Goal: Task Accomplishment & Management: Use online tool/utility

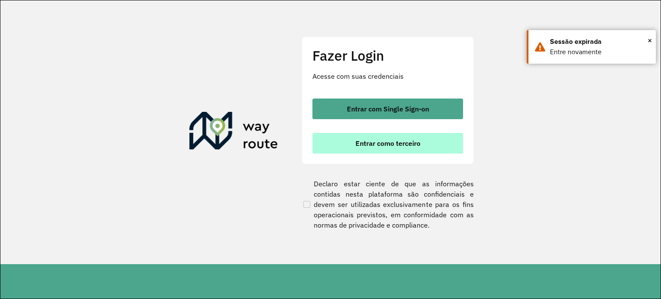
click at [389, 147] on span "Entrar como terceiro" at bounding box center [388, 143] width 65 height 7
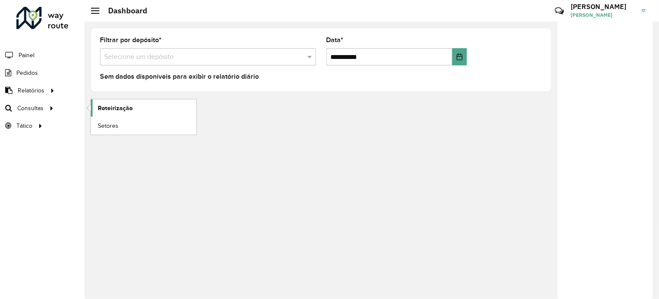
click at [134, 112] on link "Roteirização" at bounding box center [143, 107] width 105 height 17
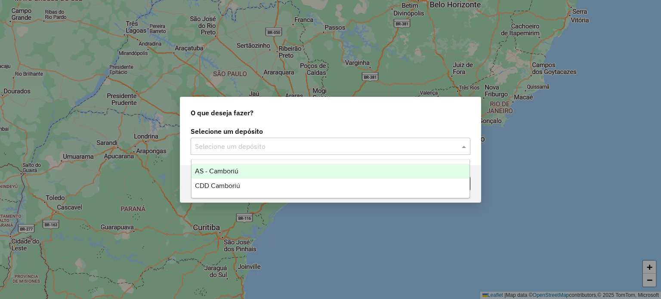
click at [308, 147] on input "text" at bounding box center [322, 147] width 254 height 10
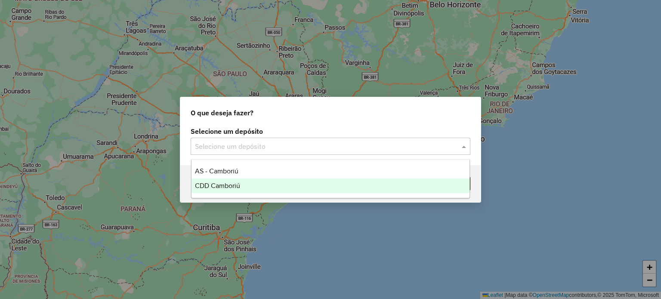
click at [261, 182] on div "CDD Camboriú" at bounding box center [331, 186] width 279 height 15
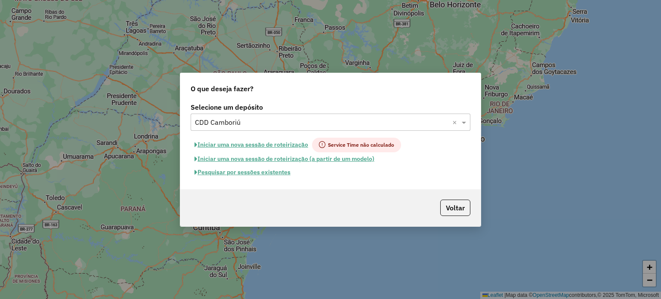
click at [273, 177] on button "Pesquisar por sessões existentes" at bounding box center [243, 172] width 104 height 13
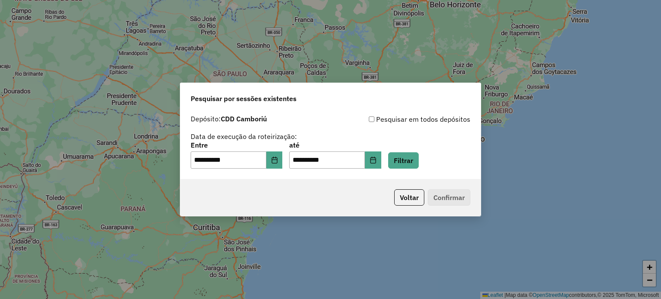
click at [393, 160] on div "**********" at bounding box center [331, 155] width 280 height 27
click at [400, 160] on button "Filtrar" at bounding box center [403, 160] width 31 height 16
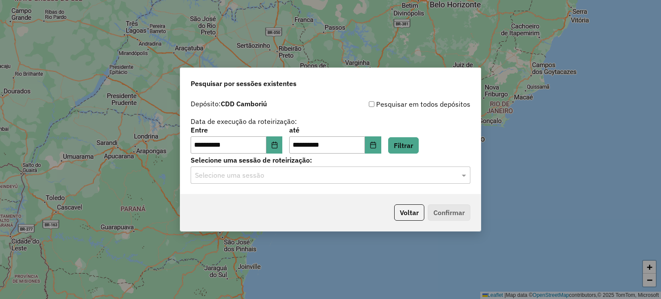
drag, startPoint x: 315, startPoint y: 165, endPoint x: 288, endPoint y: 175, distance: 28.6
click at [315, 165] on label "Selecione uma sessão de roteirização:" at bounding box center [331, 160] width 280 height 10
click at [286, 176] on input "text" at bounding box center [322, 175] width 254 height 10
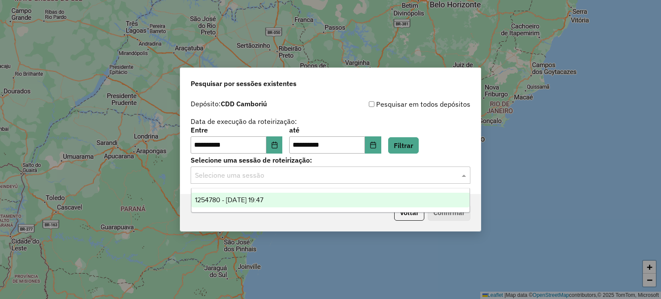
click at [227, 196] on div "1254780 - 28/08/2025 19:47" at bounding box center [331, 200] width 279 height 15
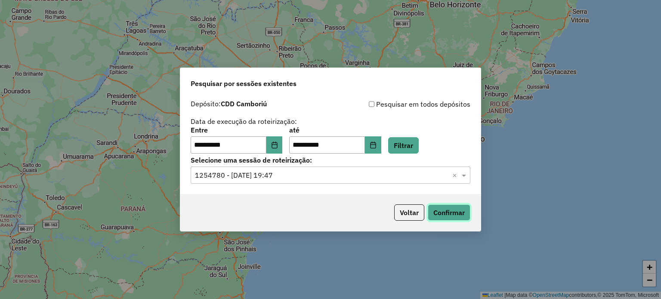
click at [445, 212] on button "Confirmar" at bounding box center [449, 213] width 43 height 16
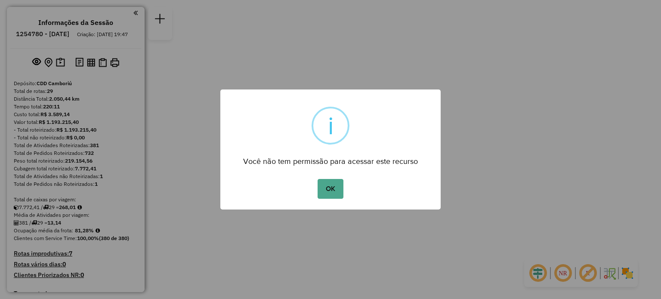
click at [313, 187] on div "OK No Cancel" at bounding box center [330, 189] width 220 height 24
click at [319, 187] on button "OK" at bounding box center [330, 189] width 25 height 20
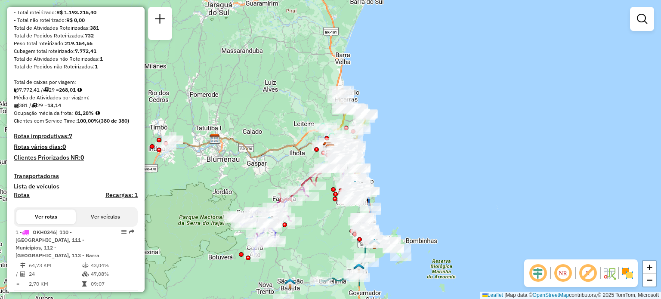
scroll to position [129, 0]
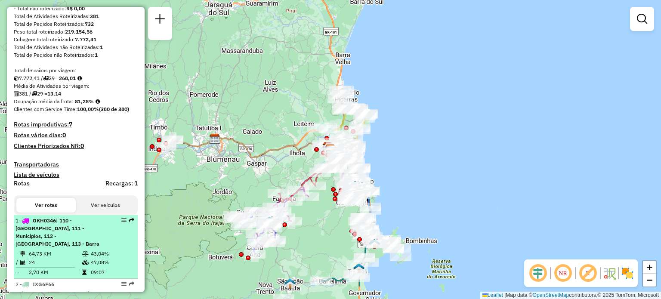
click at [44, 245] on span "| 110 - [GEOGRAPHIC_DATA], 111 - Municípios, 112 - [GEOGRAPHIC_DATA], 113 - Bar…" at bounding box center [57, 232] width 84 height 30
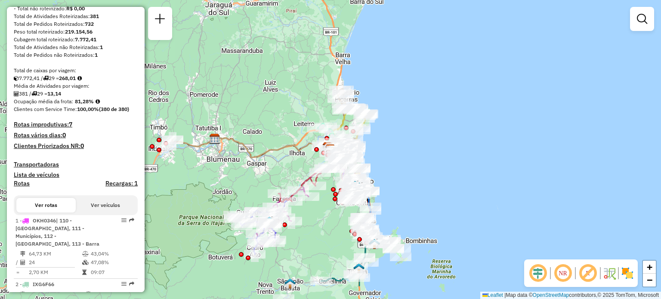
select select "**********"
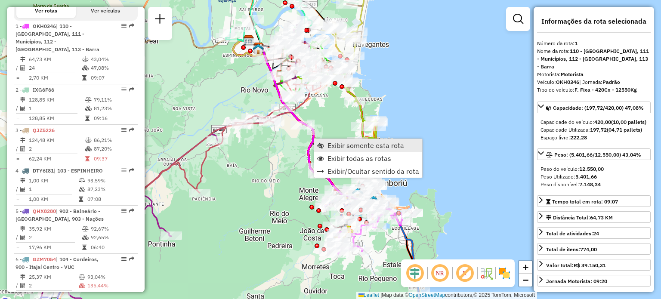
scroll to position [345, 0]
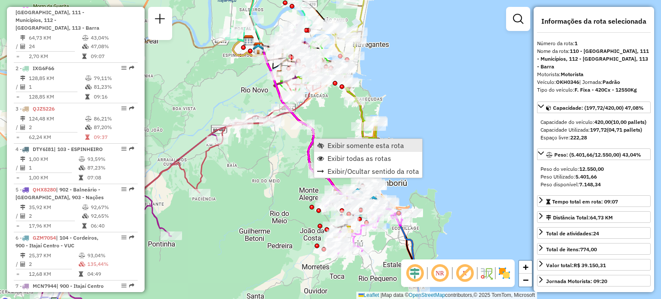
click at [333, 143] on span "Exibir somente esta rota" at bounding box center [366, 145] width 77 height 7
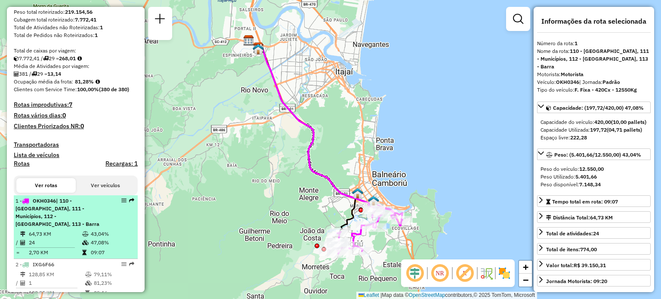
scroll to position [215, 0]
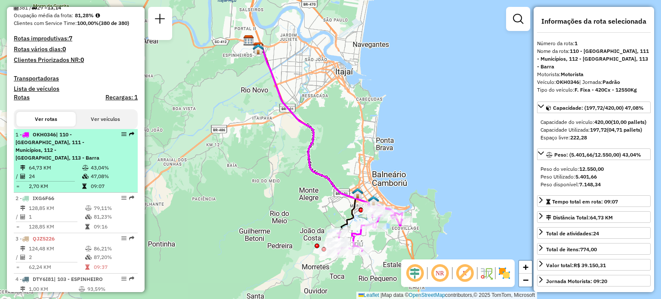
click at [54, 165] on td "64,73 KM" at bounding box center [54, 168] width 53 height 9
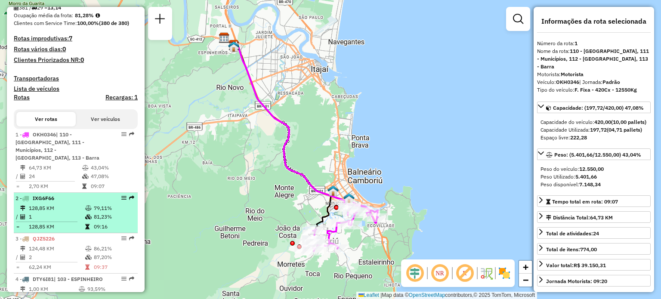
click at [55, 208] on td "128,85 KM" at bounding box center [56, 208] width 56 height 9
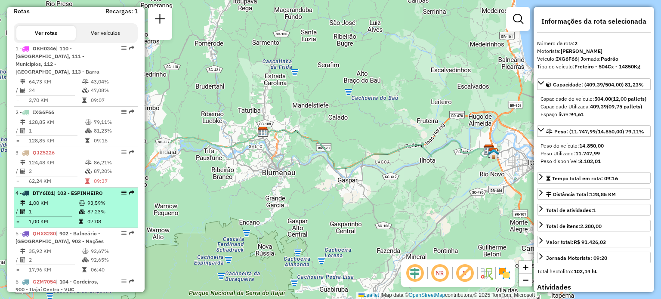
click at [54, 197] on div "4 - DTY6I81 | 103 - ESPINHEIRO" at bounding box center [60, 193] width 91 height 8
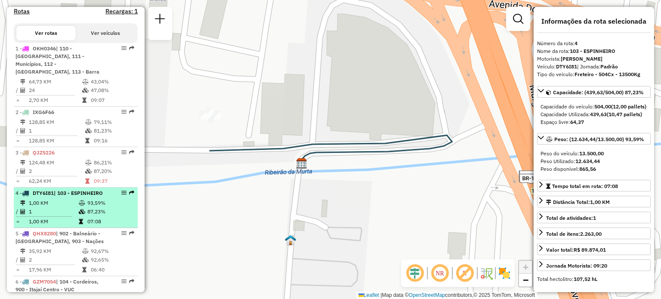
scroll to position [344, 0]
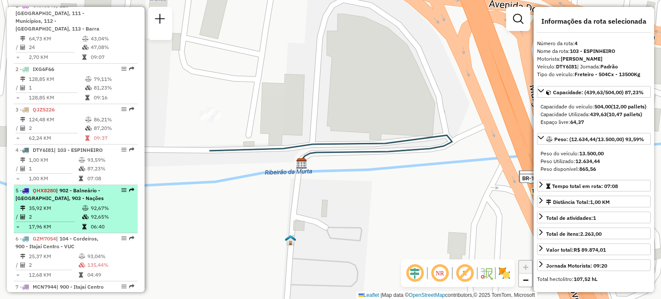
click at [51, 201] on span "| 902 - Balneário - [GEOGRAPHIC_DATA], 903 - Nações" at bounding box center [59, 194] width 88 height 14
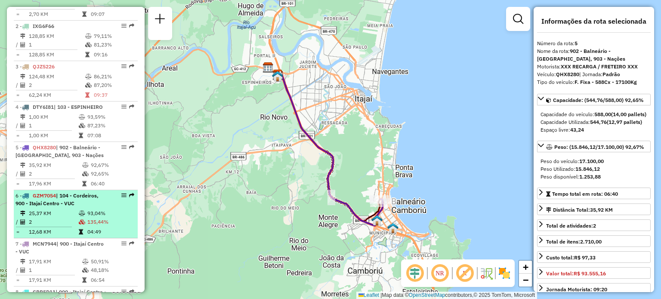
click at [67, 206] on div "6 - GZM7054 | 104 - Cordeiros, 900 - Itajaí Centro - VUC" at bounding box center [60, 199] width 91 height 15
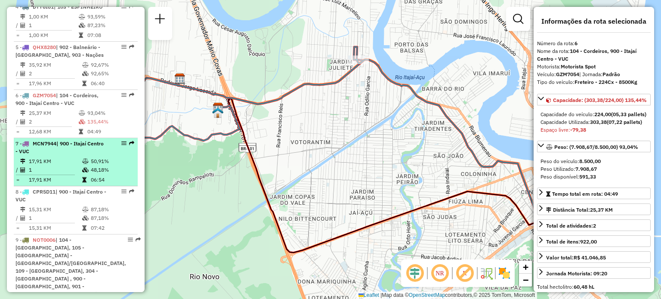
scroll to position [517, 0]
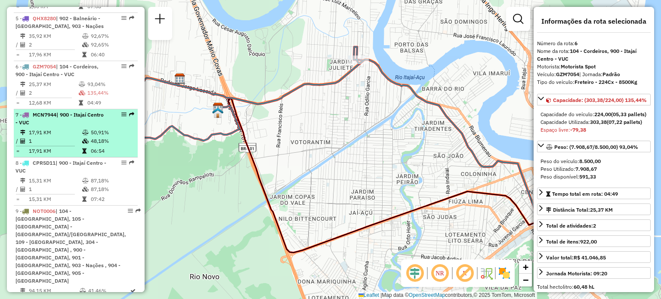
click at [63, 144] on td "1" at bounding box center [54, 141] width 53 height 9
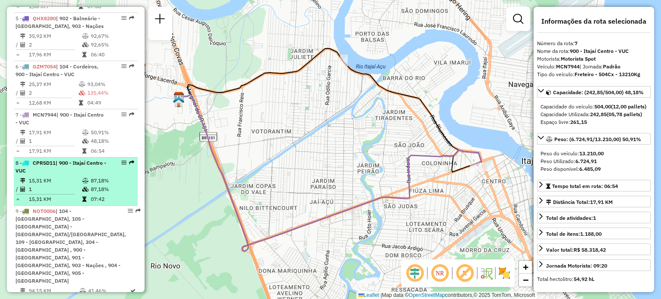
click at [60, 182] on li "8 - CPR5D11 | 900 - Itajaí Centro - VUC 15,31 KM 87,18% / 1 87,18% = 15,31 KM 0…" at bounding box center [76, 182] width 124 height 48
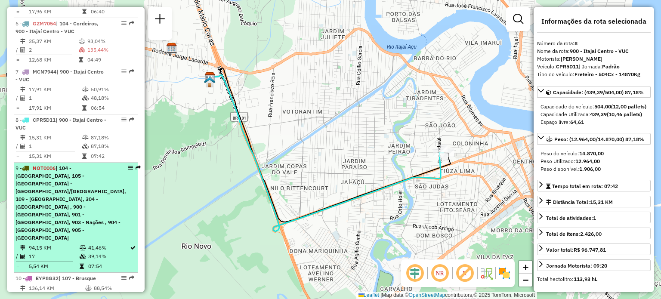
click at [57, 184] on span "| 104 - [GEOGRAPHIC_DATA], 105 -[GEOGRAPHIC_DATA] - [GEOGRAPHIC_DATA]/[GEOGRAPH…" at bounding box center [70, 203] width 111 height 76
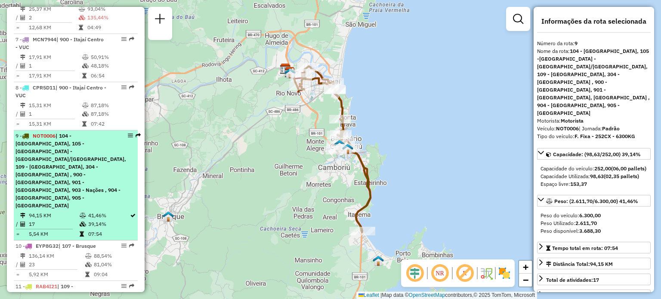
scroll to position [689, 0]
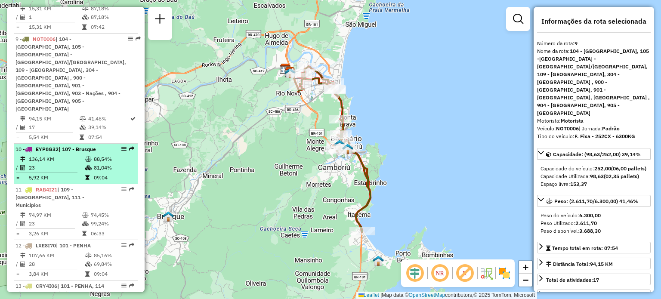
drag, startPoint x: 67, startPoint y: 121, endPoint x: 63, endPoint y: 133, distance: 12.7
click at [67, 144] on li "10 - EYP8G32 | 107 - Brusque 136,14 KM 88,54% / 23 81,04% = 5,92 KM 09:04" at bounding box center [76, 164] width 124 height 40
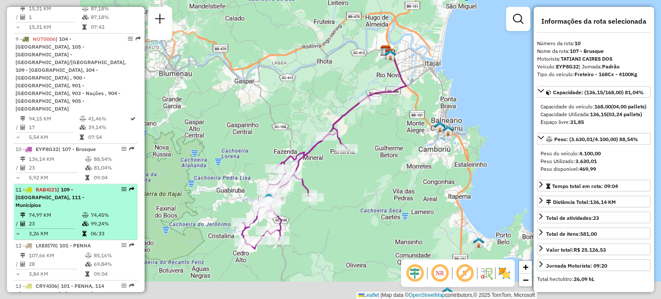
click at [55, 184] on li "11 - RAB4I21 | 109 - [GEOGRAPHIC_DATA], 111 - Municípios 74,97 KM 74,45% / 23 9…" at bounding box center [76, 212] width 124 height 56
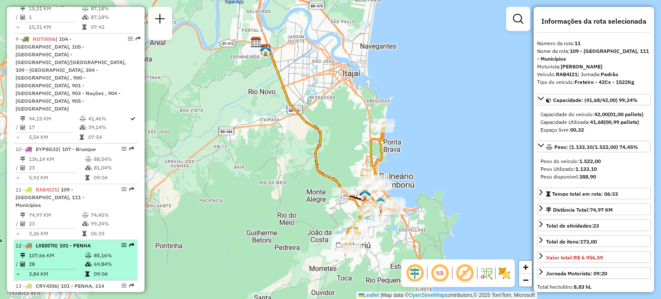
click at [60, 242] on span "| 101 - PENHA" at bounding box center [73, 245] width 35 height 6
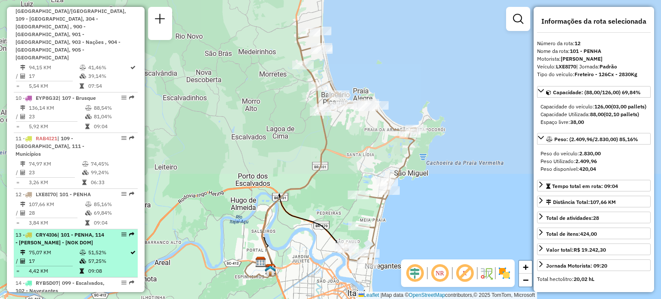
scroll to position [775, 0]
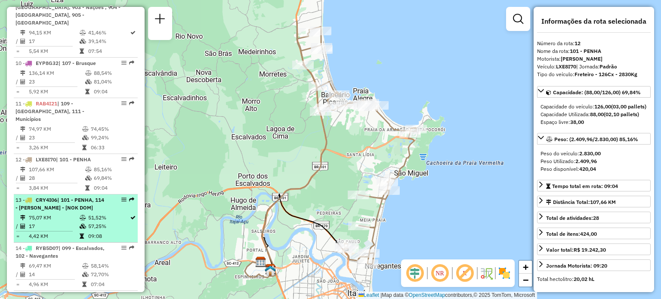
click at [67, 214] on td "75,07 KM" at bounding box center [53, 218] width 51 height 9
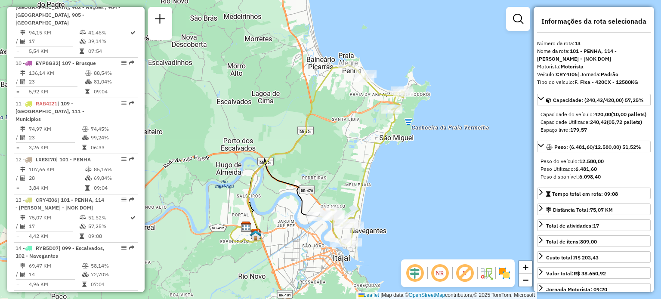
drag, startPoint x: 361, startPoint y: 155, endPoint x: 347, endPoint y: 161, distance: 14.6
click at [347, 161] on div "Janela de atendimento Grade de atendimento Capacidade Transportadoras Veículos …" at bounding box center [330, 149] width 661 height 299
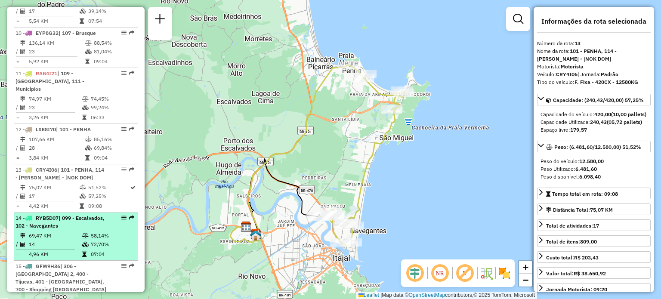
scroll to position [818, 0]
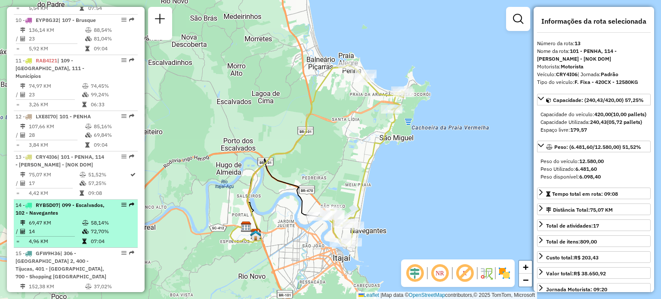
click at [70, 202] on span "| 099 - Escalvados, 102 - Navegantes" at bounding box center [59, 209] width 89 height 14
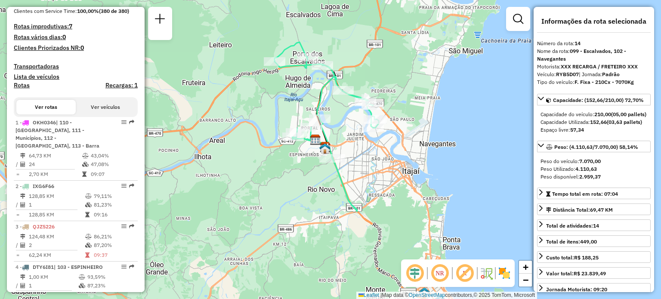
scroll to position [172, 0]
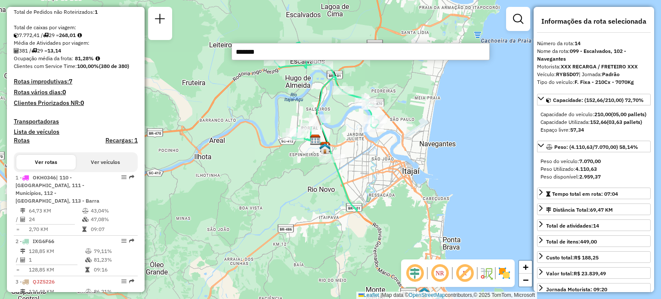
type input "*******"
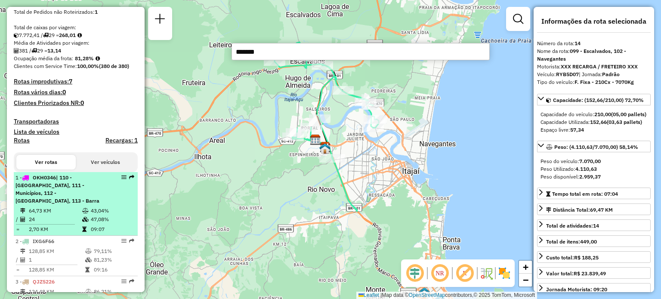
click at [54, 204] on div "1 - OKH0346 | 110 - [GEOGRAPHIC_DATA], 111 - Municípios, 112 - [GEOGRAPHIC_DATA…" at bounding box center [60, 189] width 91 height 31
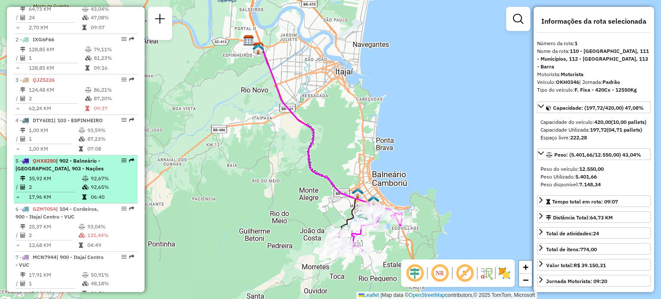
scroll to position [387, 0]
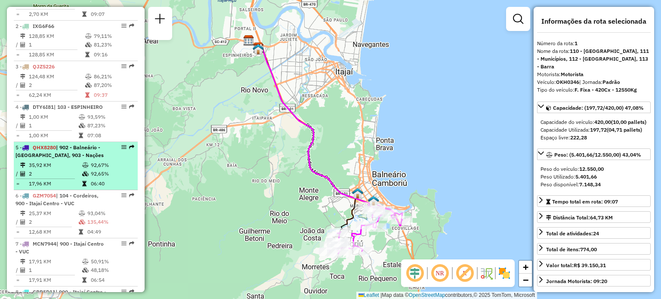
click at [60, 150] on li "5 - QHX8280 | 902 - [GEOGRAPHIC_DATA], 903 - Nações 35,92 KM 92,67% / 2 92,65% …" at bounding box center [76, 166] width 124 height 48
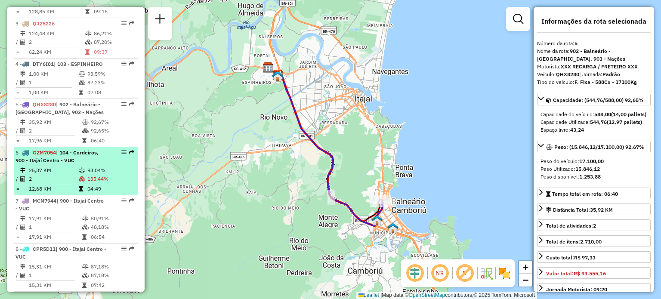
click at [60, 175] on td "25,37 KM" at bounding box center [53, 170] width 50 height 9
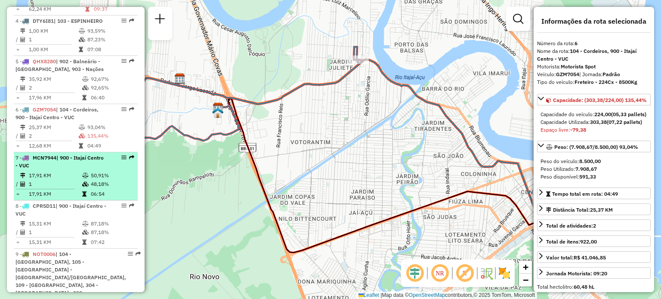
click at [62, 170] on div "7 - MCN7944 | 900 - Itajaí Centro - VUC" at bounding box center [60, 161] width 91 height 15
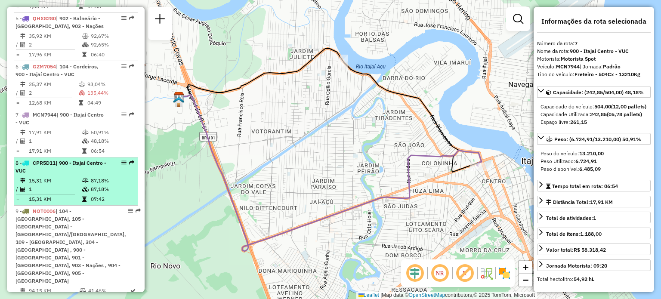
click at [63, 175] on div "8 - CPR5D11 | 900 - Itajaí Centro - VUC" at bounding box center [60, 166] width 91 height 15
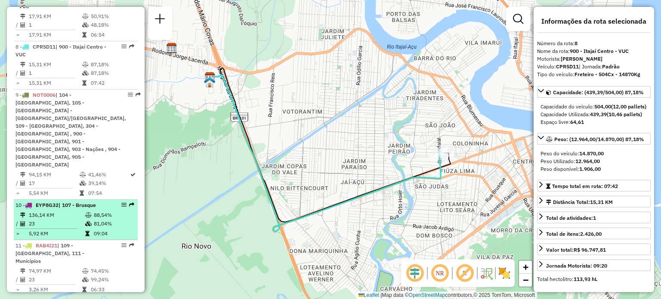
scroll to position [646, 0]
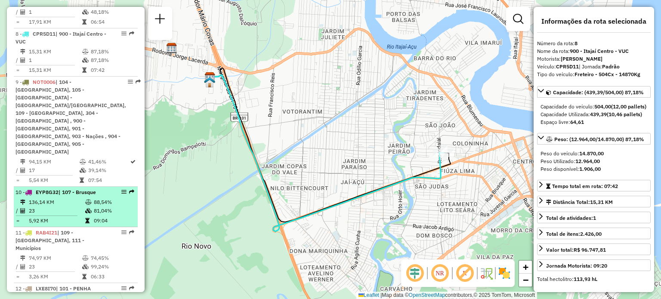
click at [65, 198] on td "136,14 KM" at bounding box center [56, 202] width 56 height 9
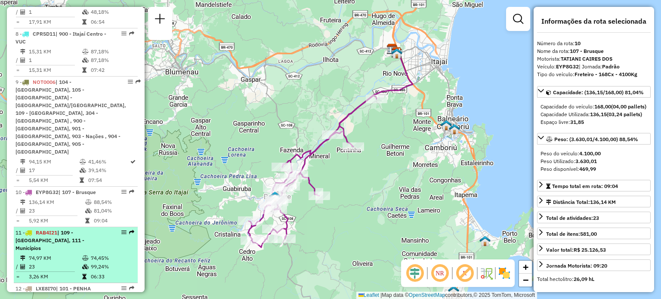
click at [42, 229] on div "11 - RAB4I21 | 109 - [GEOGRAPHIC_DATA], 111 - Municípios" at bounding box center [60, 240] width 91 height 23
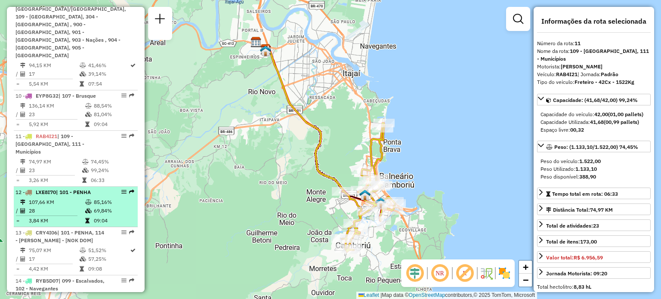
scroll to position [775, 0]
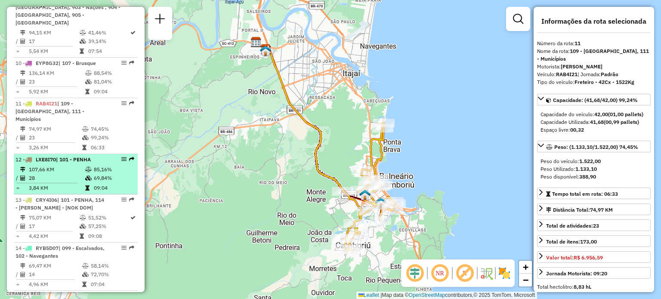
click at [62, 165] on td "107,66 KM" at bounding box center [56, 169] width 56 height 9
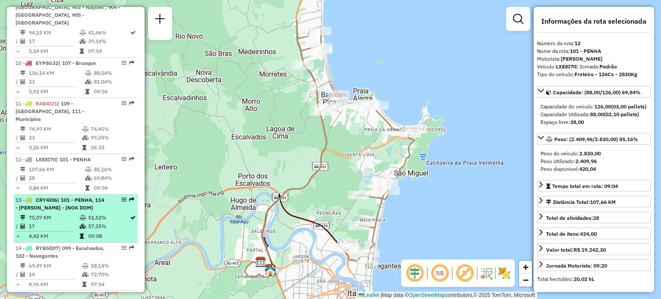
click at [61, 197] on span "| 101 - PENHA, 114 - [PERSON_NAME] - [NOK DOM]" at bounding box center [59, 204] width 89 height 14
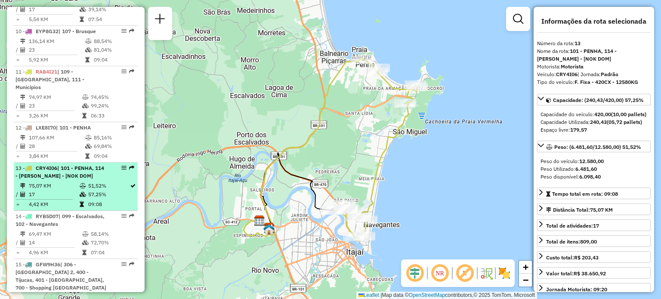
scroll to position [818, 0]
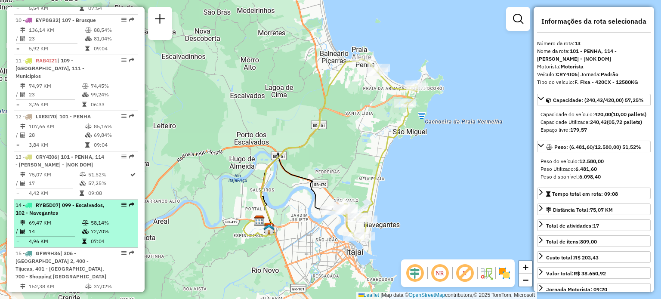
click at [59, 202] on span "RYB5D07" at bounding box center [47, 205] width 23 height 6
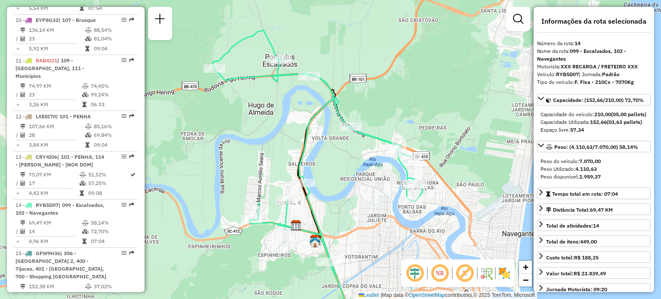
drag, startPoint x: 415, startPoint y: 91, endPoint x: 424, endPoint y: 94, distance: 9.5
click at [424, 94] on div "Janela de atendimento Grade de atendimento Capacidade Transportadoras Veículos …" at bounding box center [330, 149] width 661 height 299
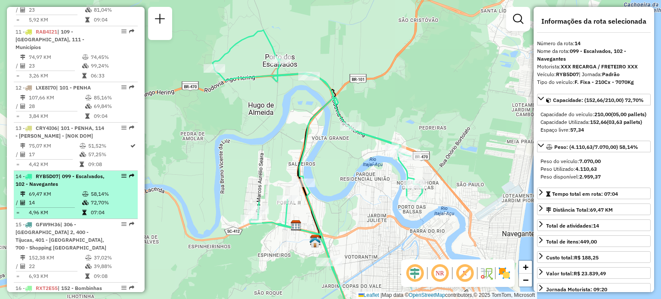
scroll to position [861, 0]
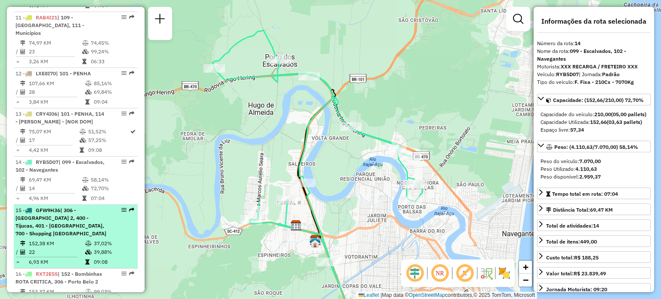
click at [62, 207] on div "15 - GFW9H36 | 306 - [GEOGRAPHIC_DATA] 2, 400 - [GEOGRAPHIC_DATA], 401 - Caneli…" at bounding box center [60, 222] width 91 height 31
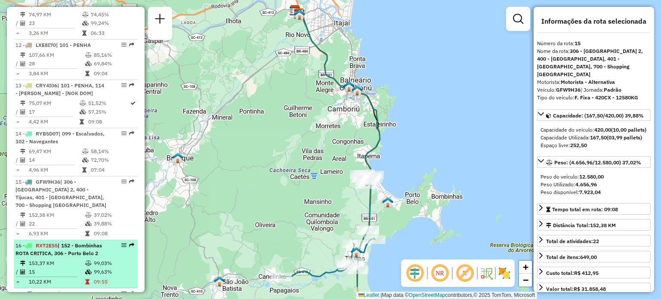
scroll to position [904, 0]
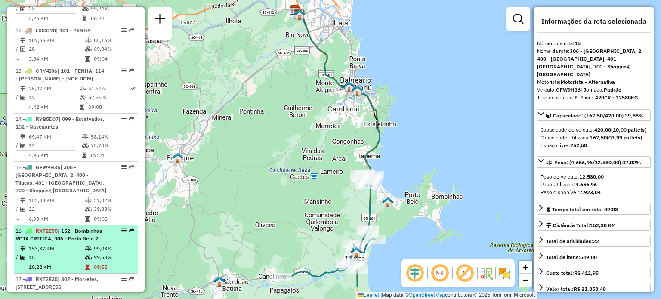
click at [75, 245] on td "153,37 KM" at bounding box center [56, 249] width 56 height 9
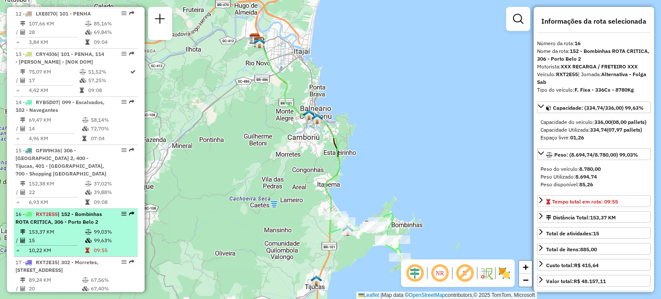
scroll to position [947, 0]
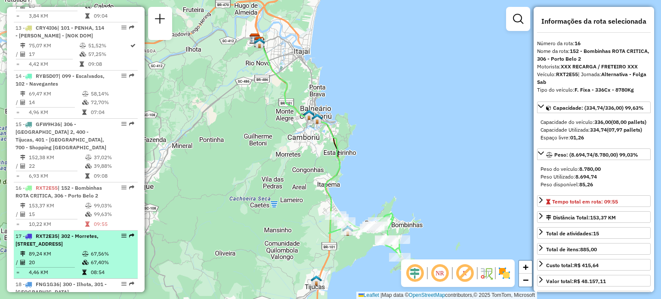
click at [77, 231] on li "17 - RXT2E35 | 302 - [GEOGRAPHIC_DATA], 304 - [GEOGRAPHIC_DATA] , 306 - [GEOGRA…" at bounding box center [76, 255] width 124 height 48
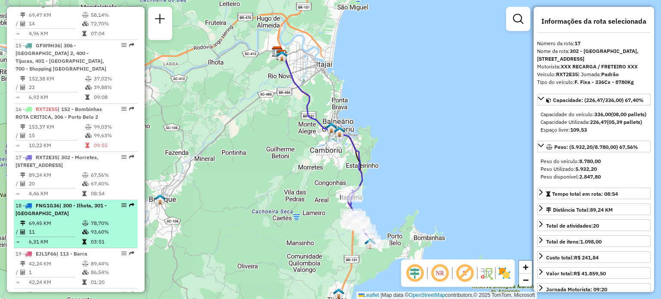
scroll to position [1033, 0]
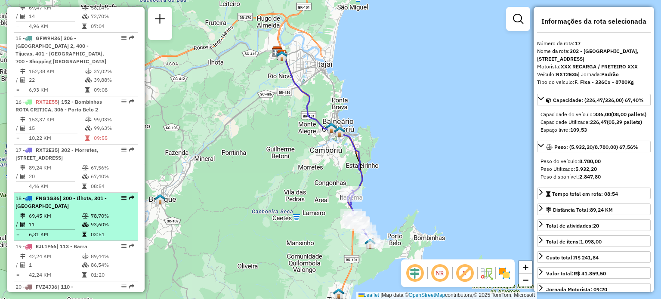
click at [81, 195] on span "| 300 - Ilhota, 301 - [GEOGRAPHIC_DATA]" at bounding box center [60, 202] width 91 height 14
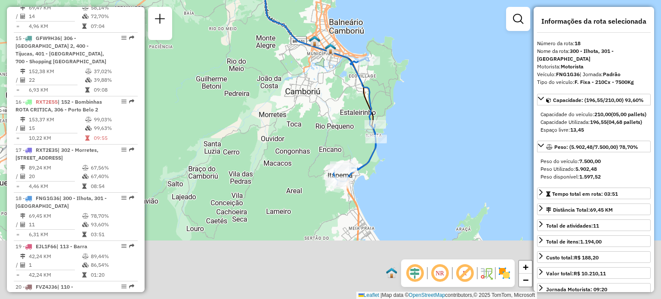
drag, startPoint x: 350, startPoint y: 254, endPoint x: 315, endPoint y: 143, distance: 117.2
click at [315, 143] on div "Janela de atendimento Grade de atendimento Capacidade Transportadoras Veículos …" at bounding box center [330, 149] width 661 height 299
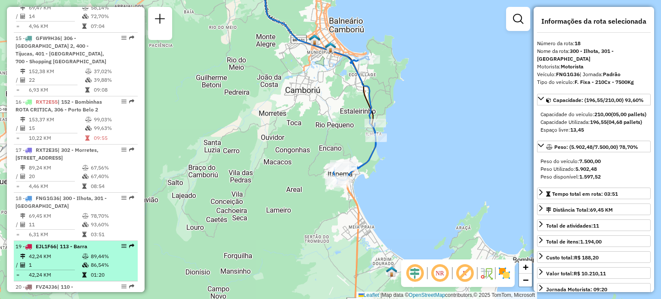
click at [62, 243] on span "| 113 - Barra" at bounding box center [71, 246] width 31 height 6
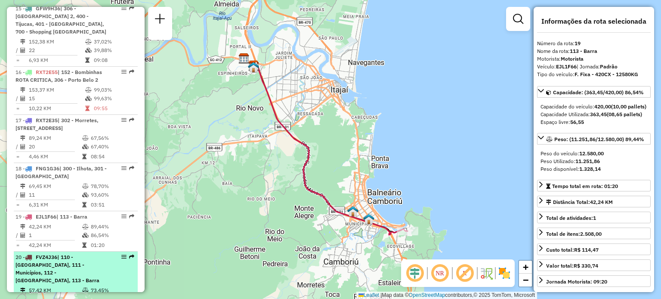
scroll to position [1076, 0]
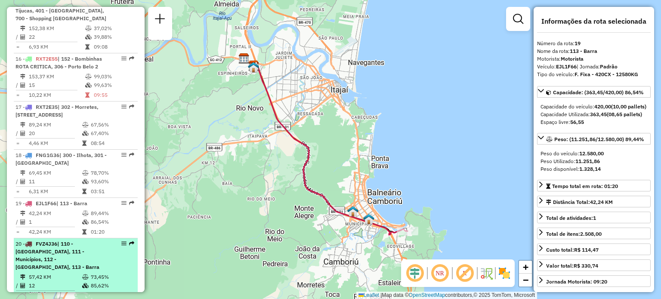
click at [76, 241] on span "| 110 - [GEOGRAPHIC_DATA], 111 - Municípios, 112 - [GEOGRAPHIC_DATA], 113 - Bar…" at bounding box center [57, 256] width 84 height 30
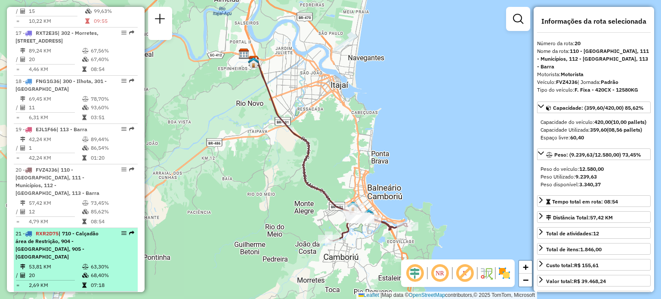
scroll to position [1162, 0]
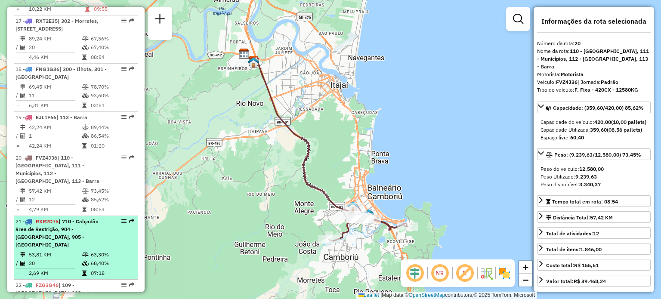
click at [72, 251] on td "53,81 KM" at bounding box center [54, 255] width 53 height 9
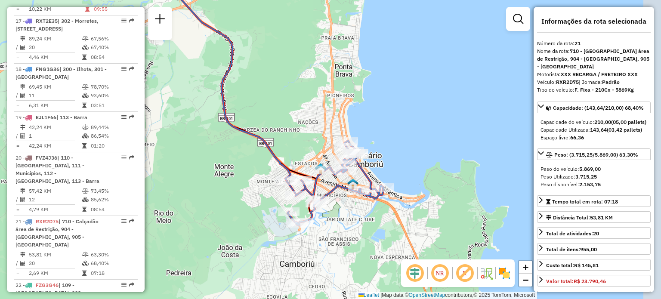
drag, startPoint x: 379, startPoint y: 172, endPoint x: 316, endPoint y: 137, distance: 72.1
click at [316, 137] on div "Janela de atendimento Grade de atendimento Capacidade Transportadoras Veículos …" at bounding box center [330, 149] width 661 height 299
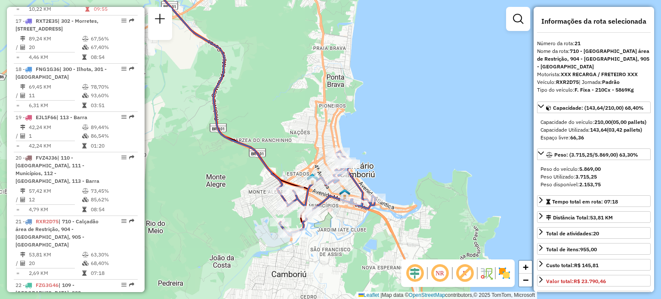
drag, startPoint x: 308, startPoint y: 115, endPoint x: 300, endPoint y: 125, distance: 13.2
click at [300, 125] on div "Janela de atendimento Grade de atendimento Capacidade Transportadoras Veículos …" at bounding box center [330, 149] width 661 height 299
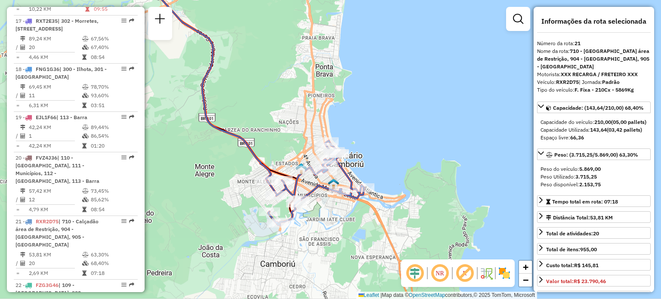
click at [291, 112] on div "Janela de atendimento Grade de atendimento Capacidade Transportadoras Veículos …" at bounding box center [330, 149] width 661 height 299
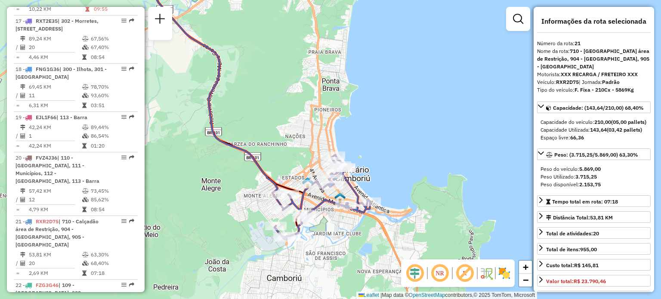
drag, startPoint x: 291, startPoint y: 112, endPoint x: 297, endPoint y: 126, distance: 15.3
click at [297, 126] on div "Janela de atendimento Grade de atendimento Capacidade Transportadoras Veículos …" at bounding box center [330, 149] width 661 height 299
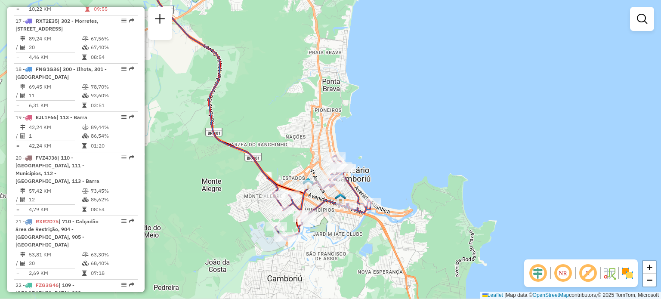
click at [438, 121] on div "Janela de atendimento Grade de atendimento Capacidade Transportadoras Veículos …" at bounding box center [330, 149] width 661 height 299
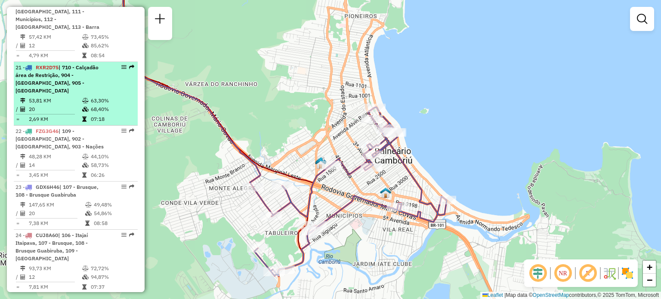
scroll to position [1260, 0]
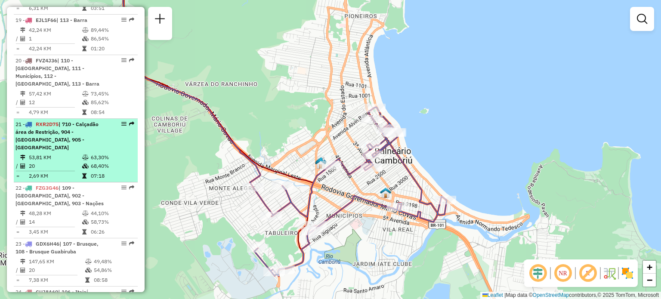
click at [78, 170] on td at bounding box center [48, 170] width 66 height 1
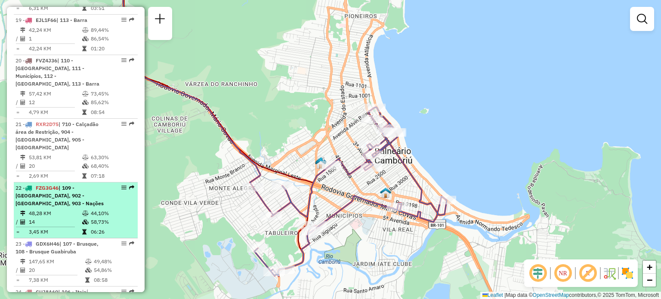
select select "**********"
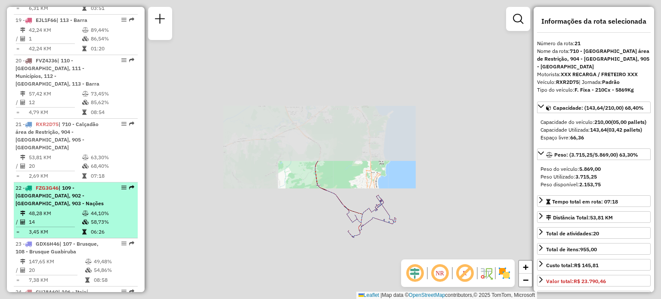
click at [73, 184] on div "22 - FZG3G46 | 109 - [GEOGRAPHIC_DATA], 902 - [GEOGRAPHIC_DATA], 903 - Nações" at bounding box center [60, 195] width 91 height 23
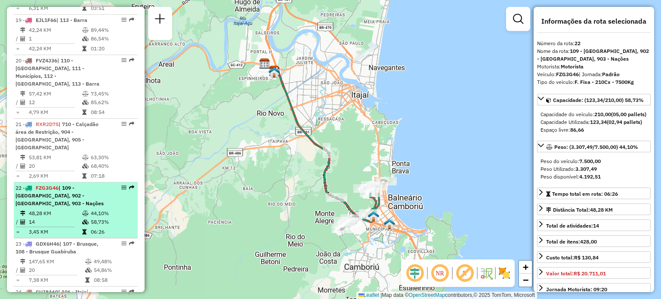
click at [69, 185] on span "| 109 - [GEOGRAPHIC_DATA], 902 - [GEOGRAPHIC_DATA], 903 - Nações" at bounding box center [59, 196] width 88 height 22
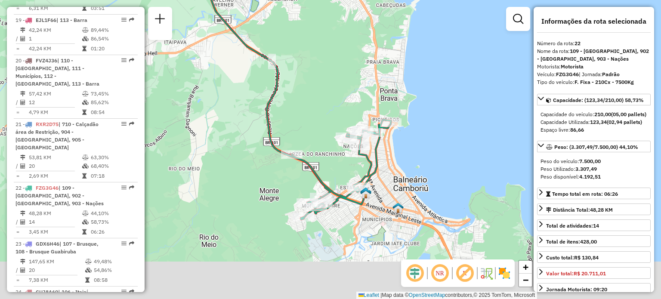
drag, startPoint x: 398, startPoint y: 223, endPoint x: 408, endPoint y: 172, distance: 52.5
click at [408, 172] on div "Janela de atendimento Grade de atendimento Capacidade Transportadoras Veículos …" at bounding box center [330, 149] width 661 height 299
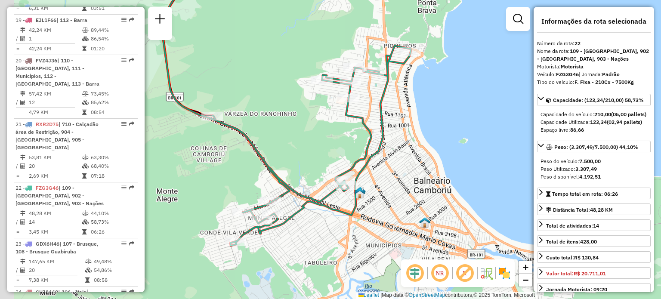
drag, startPoint x: 260, startPoint y: 181, endPoint x: 282, endPoint y: 113, distance: 71.7
click at [282, 113] on div "Janela de atendimento Grade de atendimento Capacidade Transportadoras Veículos …" at bounding box center [330, 149] width 661 height 299
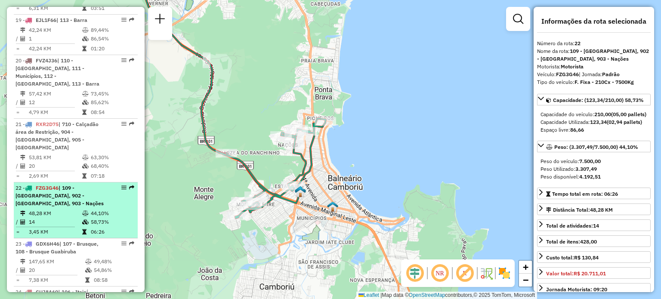
click at [43, 183] on li "22 - FZG3G46 | 109 - [GEOGRAPHIC_DATA], 902 - [GEOGRAPHIC_DATA], 903 - Nações 4…" at bounding box center [76, 211] width 124 height 56
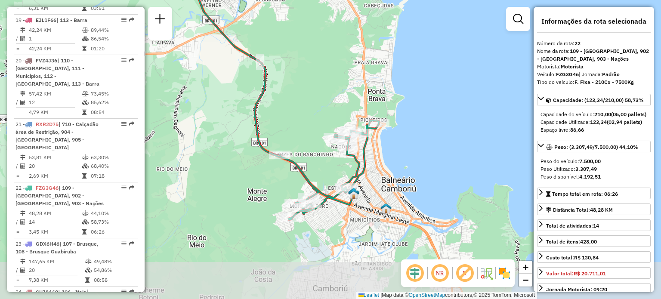
drag, startPoint x: 346, startPoint y: 186, endPoint x: 302, endPoint y: 133, distance: 69.1
click at [302, 133] on div "Janela de atendimento Grade de atendimento Capacidade Transportadoras Veículos …" at bounding box center [330, 149] width 661 height 299
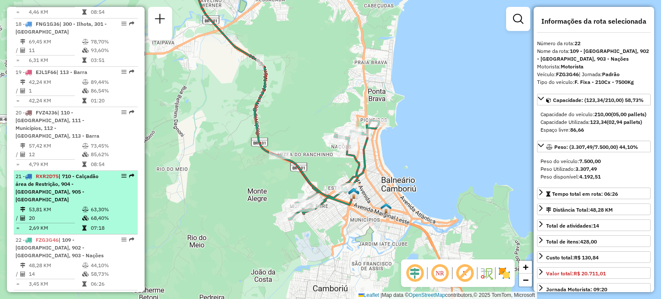
scroll to position [1303, 0]
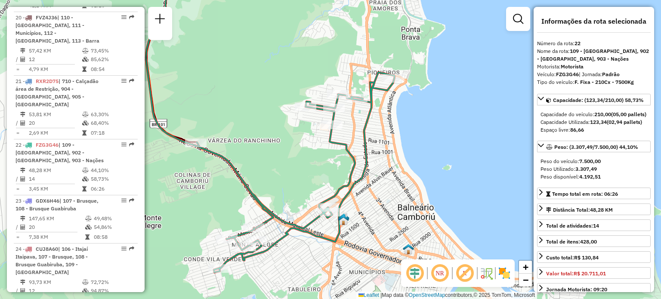
drag, startPoint x: 449, startPoint y: 148, endPoint x: 460, endPoint y: 148, distance: 10.8
click at [460, 148] on div "Janela de atendimento Grade de atendimento Capacidade Transportadoras Veículos …" at bounding box center [330, 149] width 661 height 299
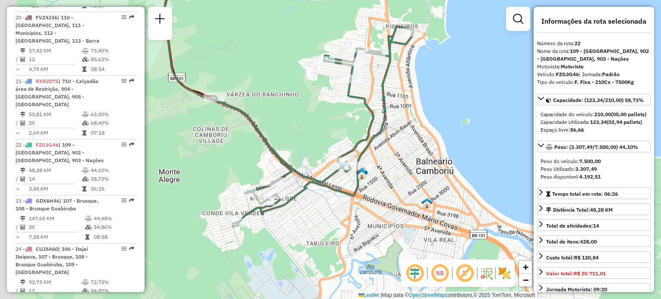
click at [258, 164] on div "Janela de atendimento Grade de atendimento Capacidade Transportadoras Veículos …" at bounding box center [330, 149] width 661 height 299
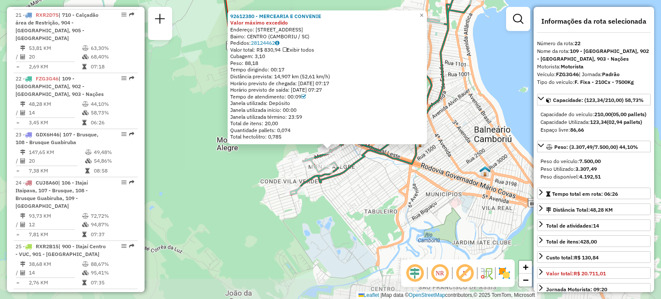
scroll to position [1386, 0]
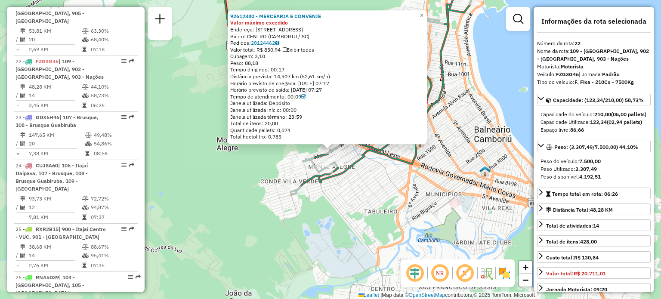
drag, startPoint x: 364, startPoint y: 214, endPoint x: 344, endPoint y: 180, distance: 39.4
click at [364, 214] on div "92612380 - MERCEARIA E CONVENIE Valor máximo excedido Endereço: [STREET_ADDRESS…" at bounding box center [330, 149] width 661 height 299
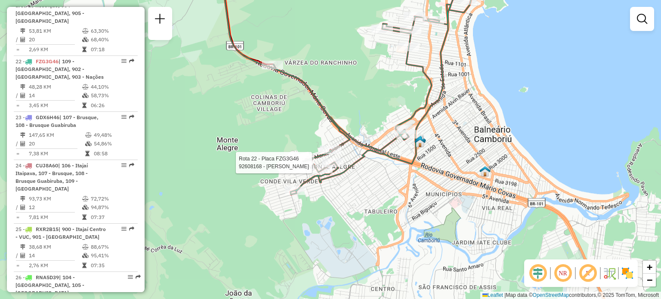
select select "**********"
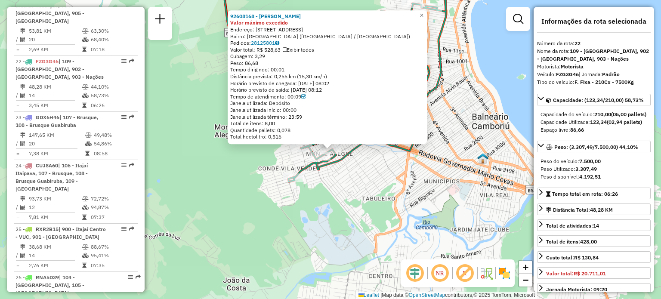
click at [358, 200] on div "92608168 - [PERSON_NAME] Valor máximo excedido Endereço: R [STREET_ADDRESS] ([G…" at bounding box center [330, 149] width 661 height 299
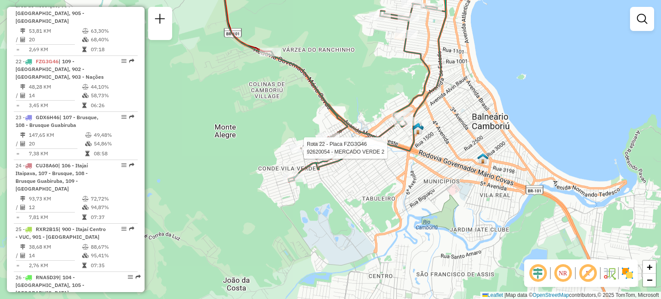
select select "**********"
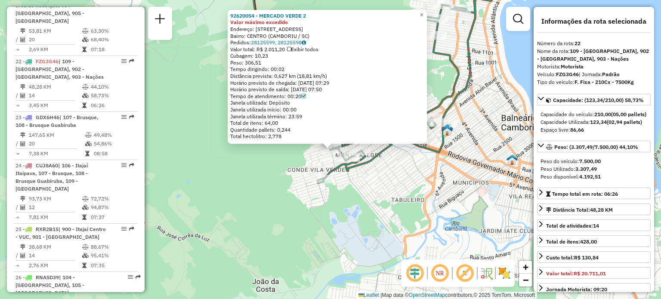
click at [369, 192] on div "92620054 - MERCADO VERDE 2 Valor máximo excedido Endereço: [STREET_ADDRESS] Bai…" at bounding box center [330, 149] width 661 height 299
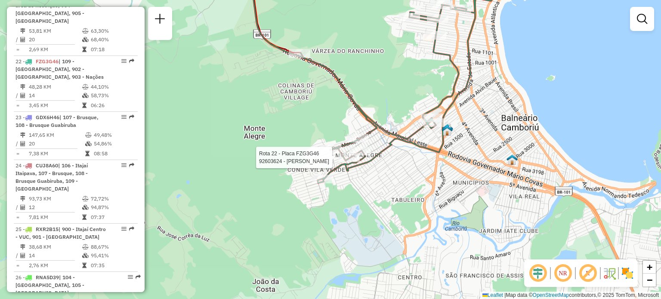
select select "**********"
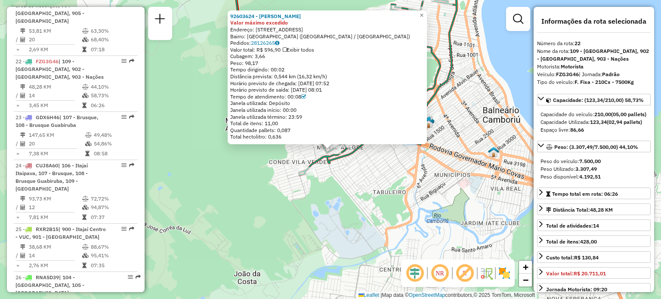
drag, startPoint x: 372, startPoint y: 192, endPoint x: 335, endPoint y: 180, distance: 38.9
click at [372, 192] on div "92603624 - JANDIRA DOS SANTOS Valor máximo excedido Endereço: R MONTE BANDEIRA …" at bounding box center [330, 149] width 661 height 299
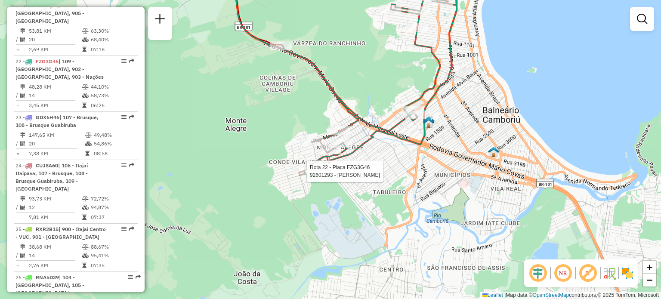
select select "**********"
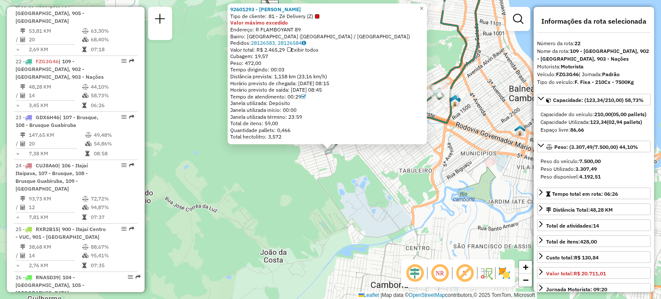
click at [262, 183] on div "92601293 - [PERSON_NAME] MERCA Tipo de cliente: 81 - Zé Delivery (Z) Valor máxi…" at bounding box center [330, 149] width 661 height 299
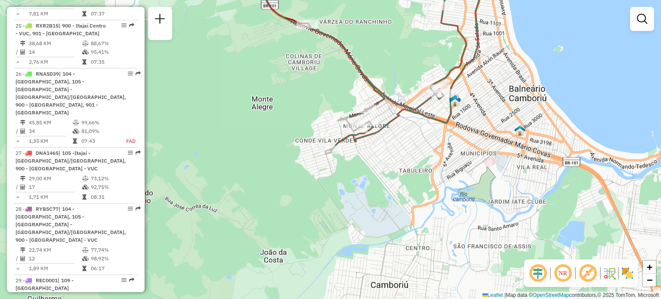
scroll to position [1647, 0]
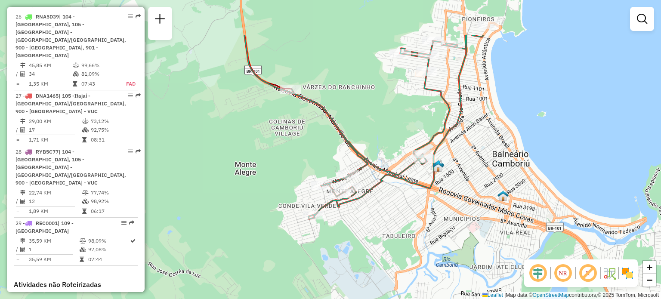
drag, startPoint x: 380, startPoint y: 186, endPoint x: 383, endPoint y: 266, distance: 80.1
click at [363, 244] on div "Janela de atendimento Grade de atendimento Capacidade Transportadoras Veículos …" at bounding box center [330, 149] width 661 height 299
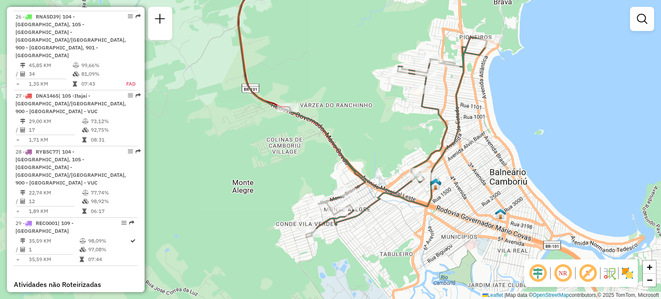
drag, startPoint x: 515, startPoint y: 110, endPoint x: 512, endPoint y: 128, distance: 17.8
click at [512, 128] on div "Janela de atendimento Grade de atendimento Capacidade Transportadoras Veículos …" at bounding box center [330, 149] width 661 height 299
select select "**********"
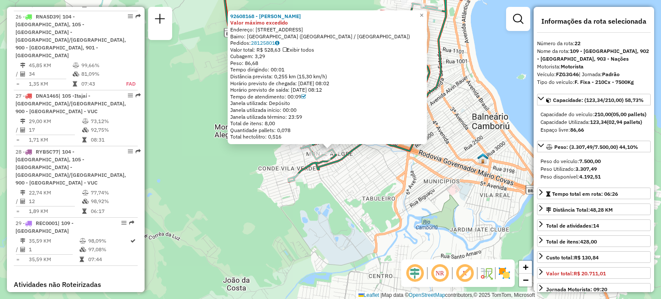
scroll to position [1386, 0]
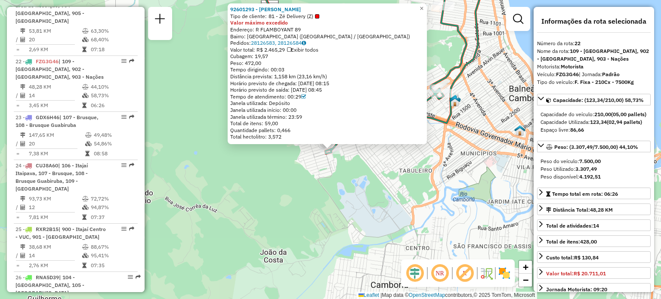
click at [264, 219] on div "92601293 - [PERSON_NAME] MERCA Tipo de cliente: 81 - Zé Delivery (Z) Valor máxi…" at bounding box center [330, 149] width 661 height 299
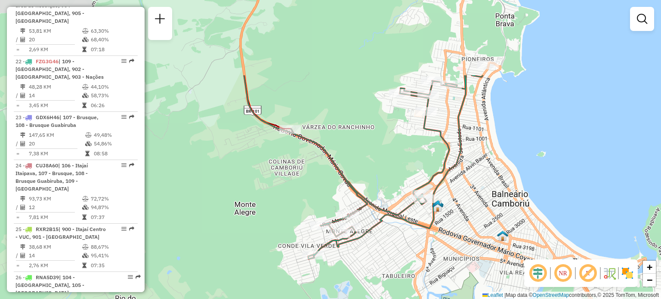
drag, startPoint x: 265, startPoint y: 261, endPoint x: 262, endPoint y: 279, distance: 18.4
click at [262, 279] on div "Janela de atendimento Grade de atendimento Capacidade Transportadoras Veículos …" at bounding box center [330, 149] width 661 height 299
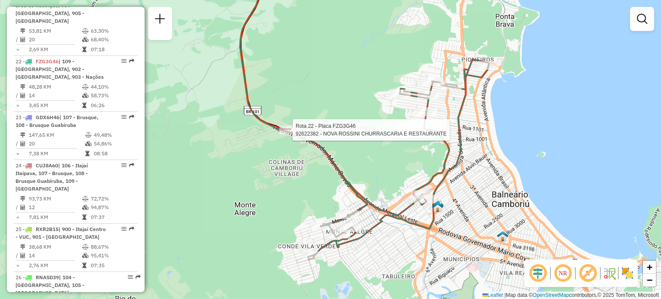
select select "**********"
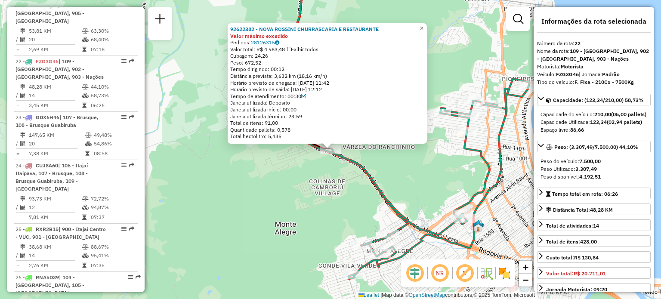
click at [292, 179] on div "92622382 - NOVA ROSSINI CHURRASCARIA E RESTAURANTE Valor máximo excedido Pedido…" at bounding box center [330, 149] width 661 height 299
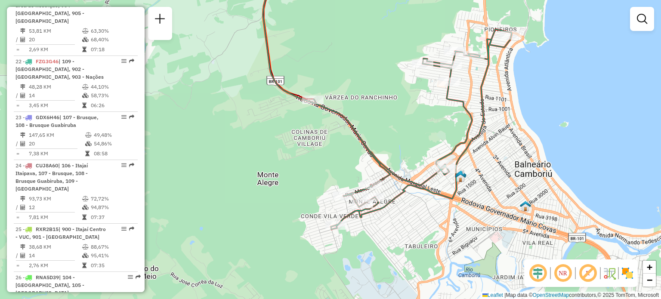
drag, startPoint x: 320, startPoint y: 158, endPoint x: 343, endPoint y: 164, distance: 23.6
click at [319, 158] on div "Janela de atendimento Grade de atendimento Capacidade Transportadoras Veículos …" at bounding box center [330, 149] width 661 height 299
select select "**********"
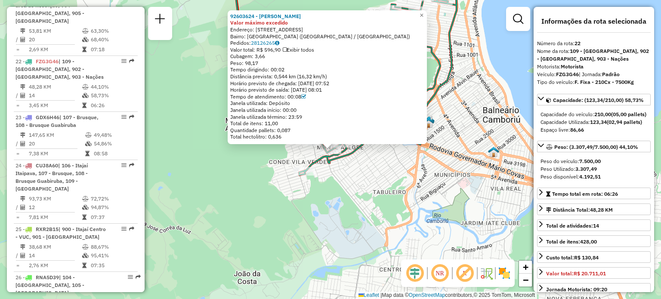
click at [245, 169] on div "92603624 - JANDIRA DOS SANTOS Valor máximo excedido Endereço: R MONTE BANDEIRA …" at bounding box center [330, 149] width 661 height 299
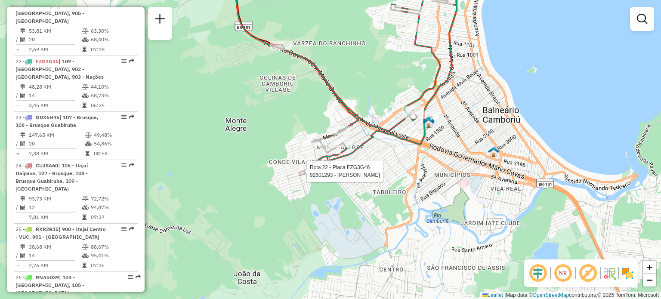
select select "**********"
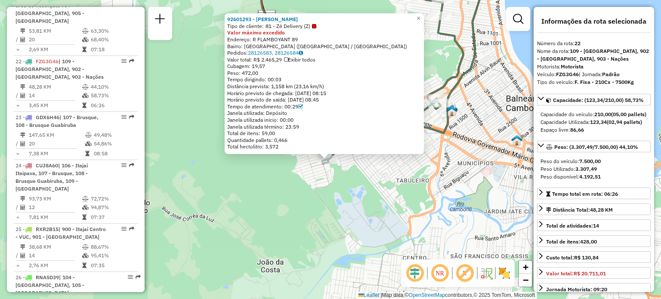
drag, startPoint x: 250, startPoint y: 170, endPoint x: 247, endPoint y: 180, distance: 10.4
click at [247, 180] on div "92601293 - [PERSON_NAME] MERCA Tipo de cliente: 81 - Zé Delivery (Z) Valor máxi…" at bounding box center [330, 149] width 661 height 299
click at [249, 179] on div "92601293 - [PERSON_NAME] MERCA Tipo de cliente: 81 - Zé Delivery (Z) Valor máxi…" at bounding box center [330, 149] width 661 height 299
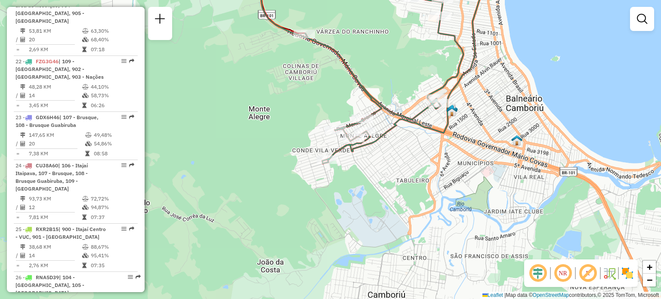
click at [327, 136] on div "Janela de atendimento Grade de atendimento Capacidade Transportadoras Veículos …" at bounding box center [330, 149] width 661 height 299
select select "**********"
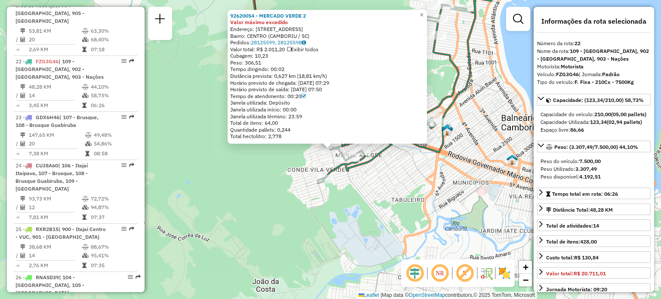
click at [232, 187] on div "92620054 - MERCADO VERDE 2 Valor máximo excedido Endereço: [STREET_ADDRESS] Bai…" at bounding box center [330, 149] width 661 height 299
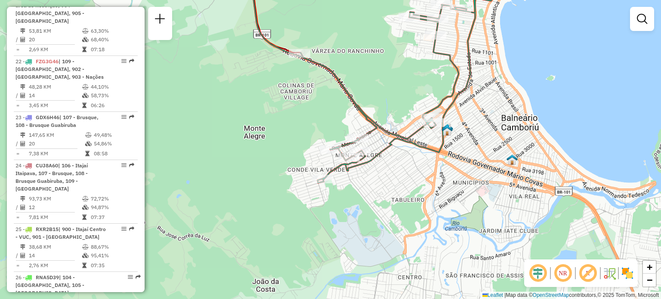
click at [363, 133] on icon at bounding box center [313, 55] width 127 height 170
select select "**********"
